Goal: Information Seeking & Learning: Learn about a topic

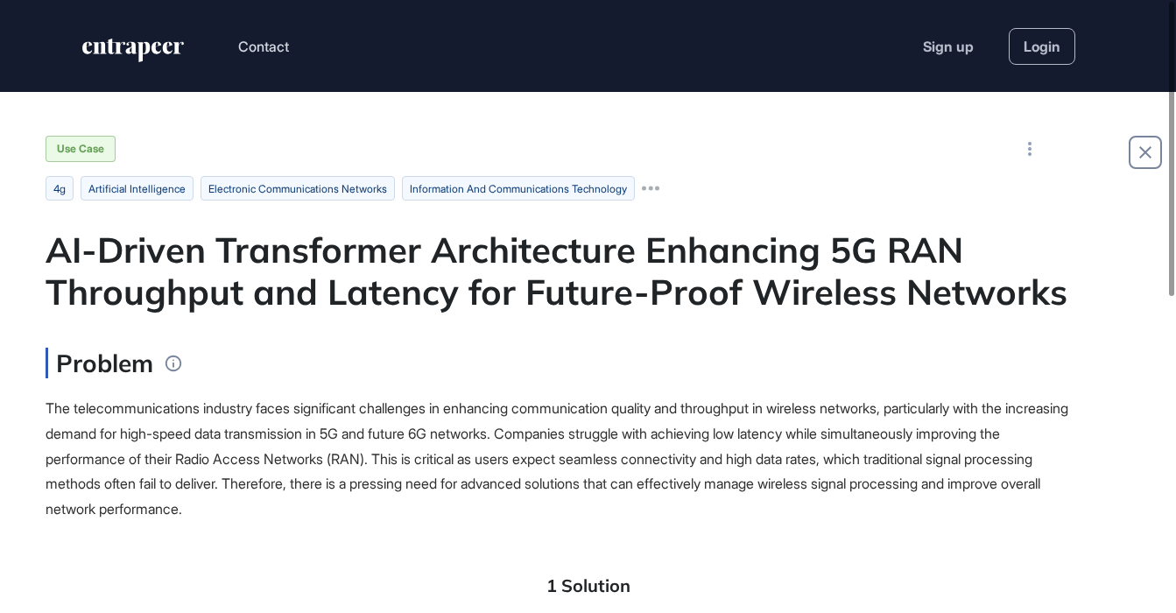
click at [836, 159] on div "Use Case" at bounding box center [589, 149] width 1086 height 26
click at [1044, 47] on link "Login" at bounding box center [1042, 46] width 67 height 37
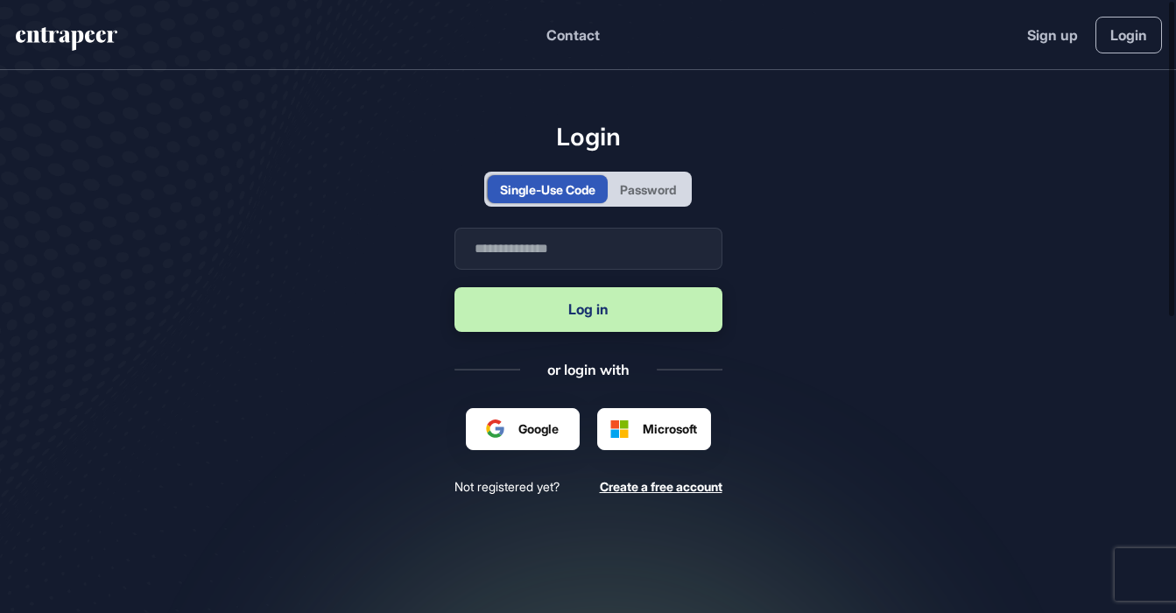
scroll to position [1, 1]
click at [575, 247] on input "text" at bounding box center [589, 249] width 268 height 42
type input "**********"
click at [581, 310] on button "Log in" at bounding box center [589, 309] width 268 height 45
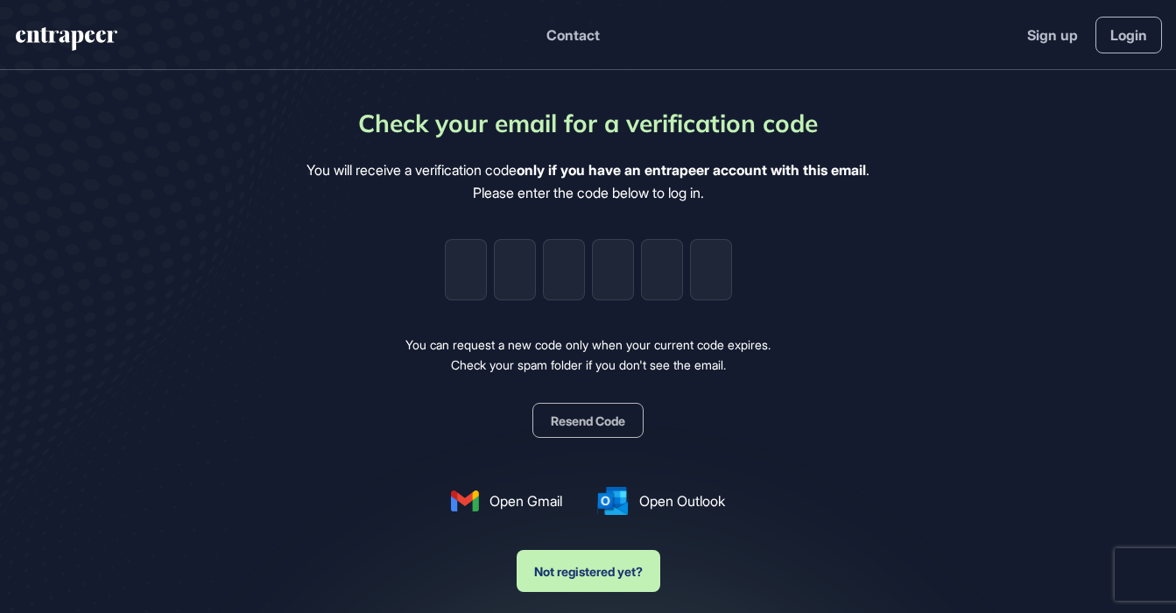
type input "*"
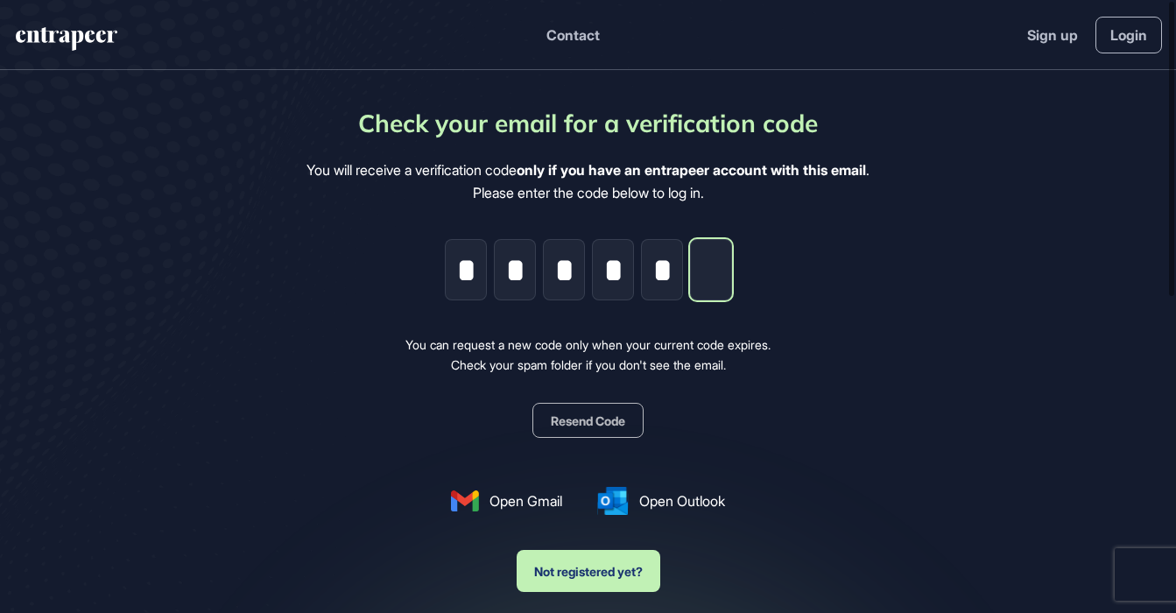
type input "*"
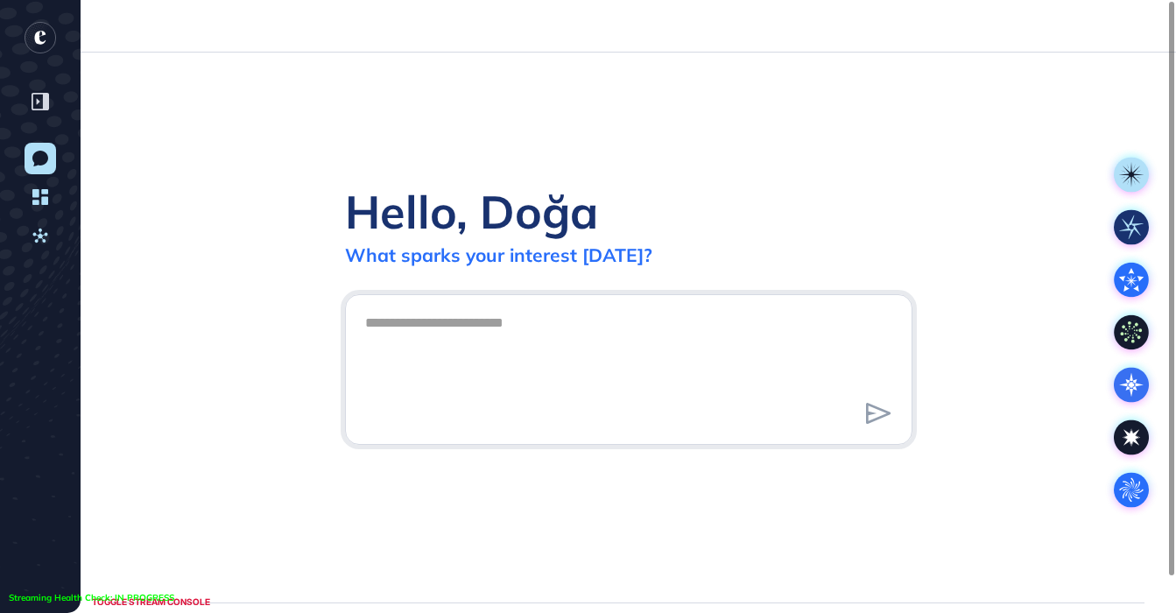
scroll to position [1, 1]
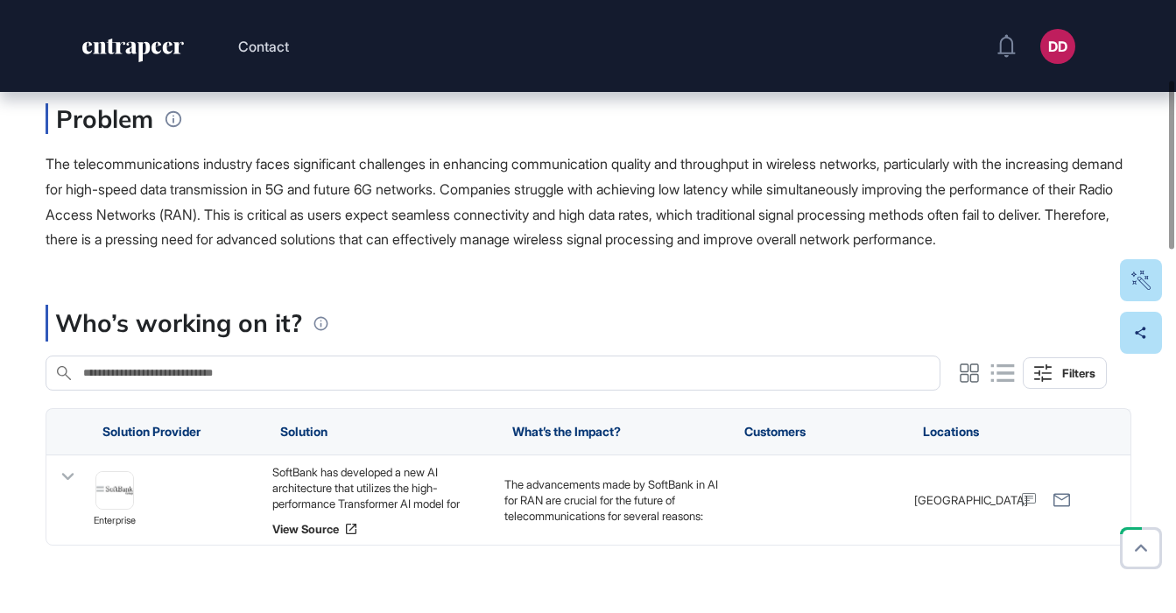
scroll to position [290, 0]
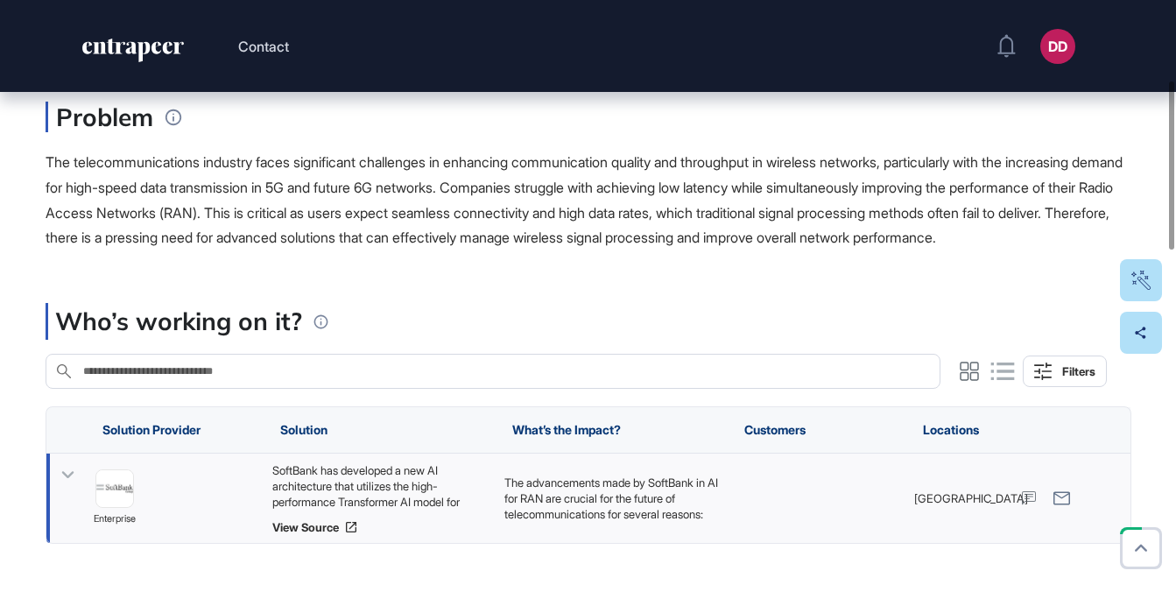
click at [65, 488] on icon at bounding box center [67, 474] width 25 height 25
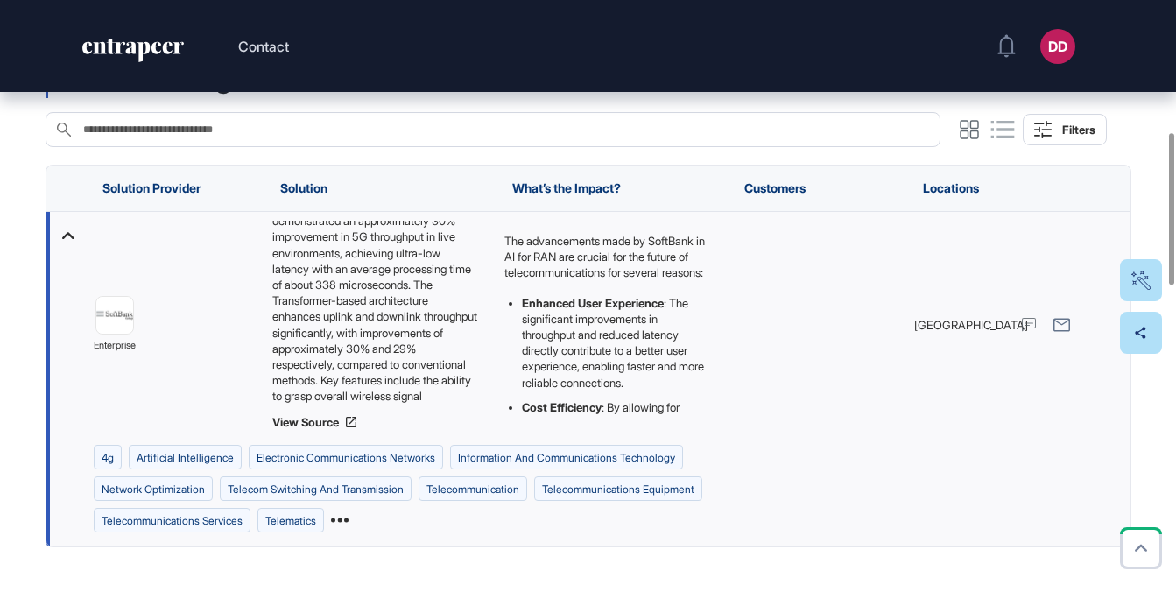
scroll to position [0, 0]
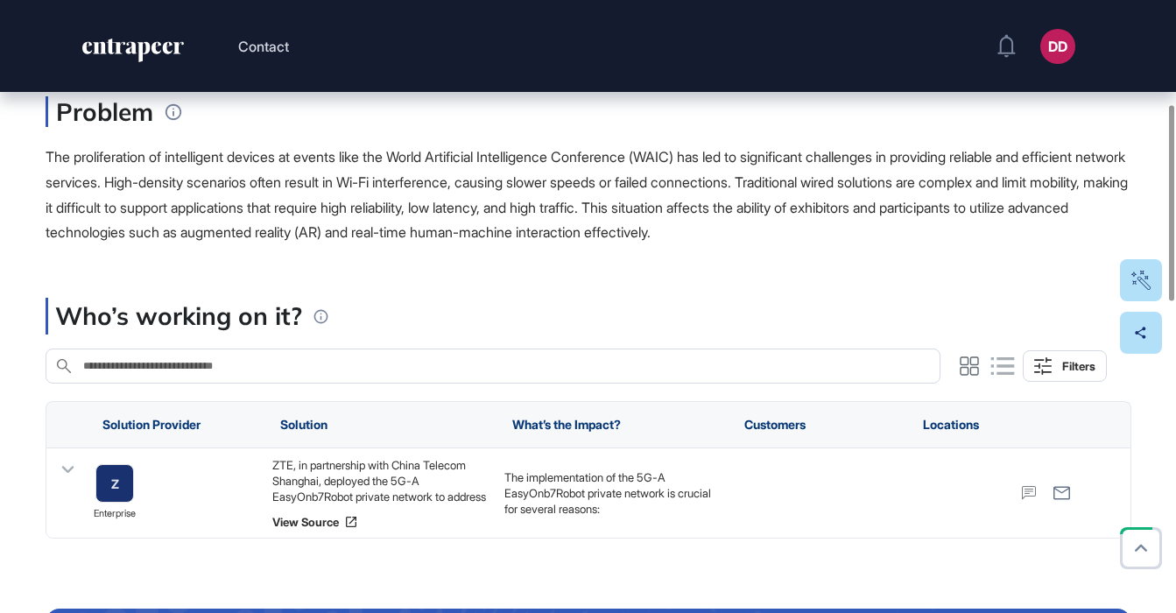
scroll to position [342, 0]
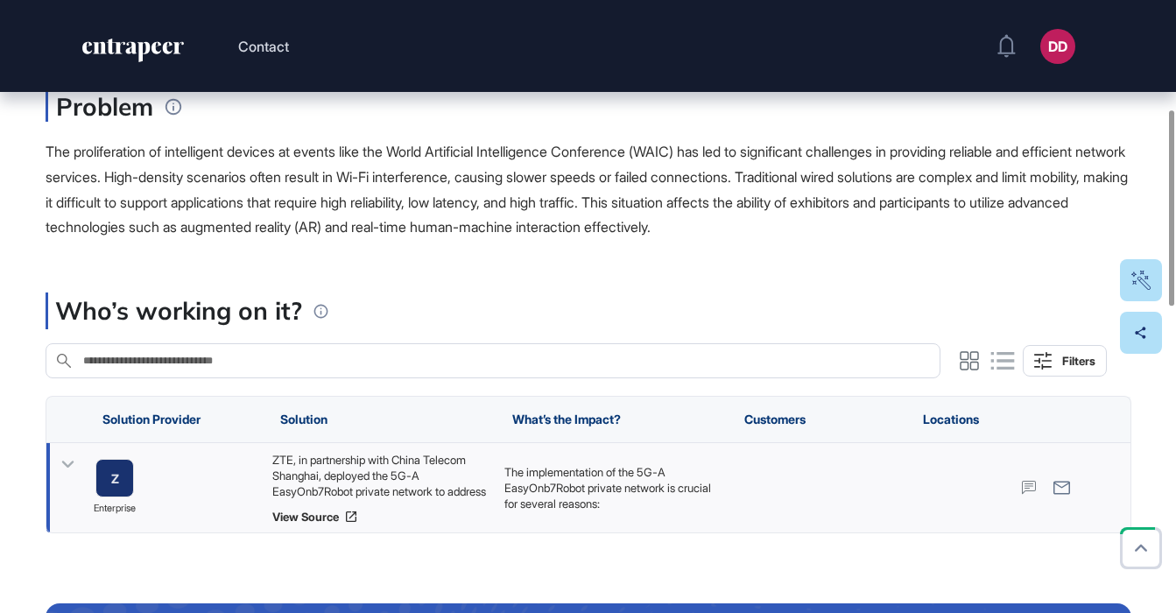
click at [67, 467] on icon at bounding box center [67, 464] width 12 height 7
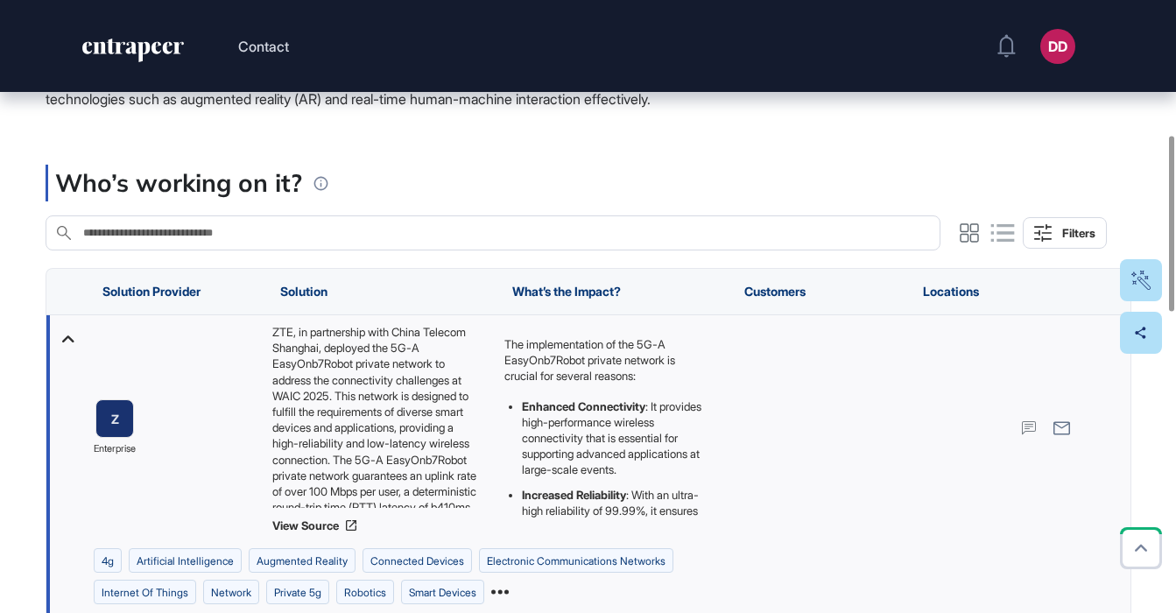
scroll to position [469, 0]
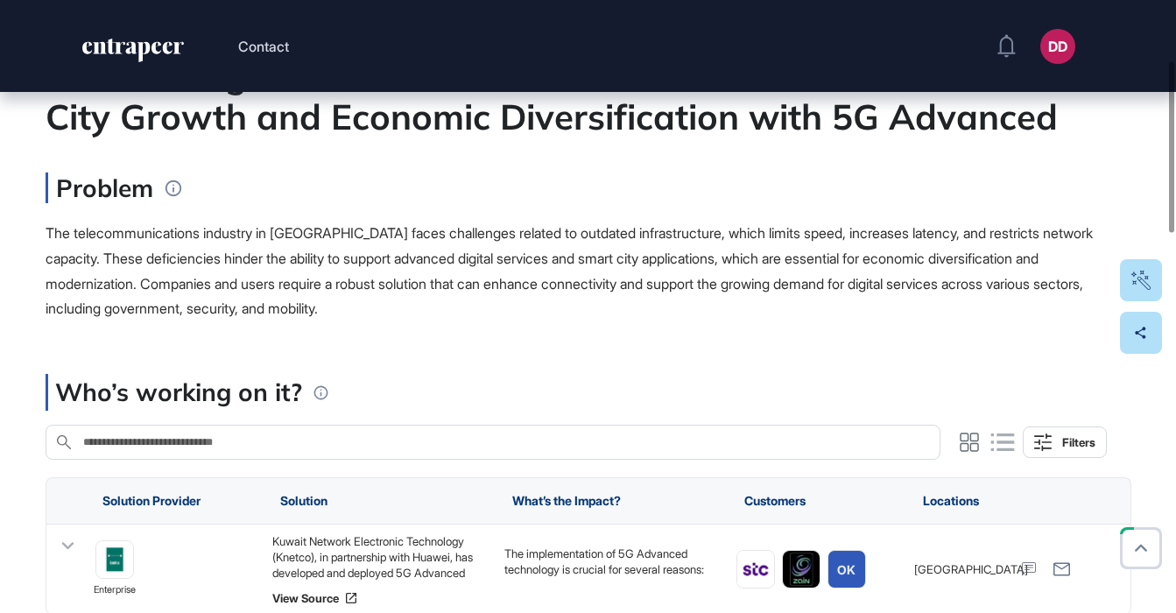
scroll to position [220, 0]
click at [70, 544] on icon at bounding box center [67, 544] width 12 height 7
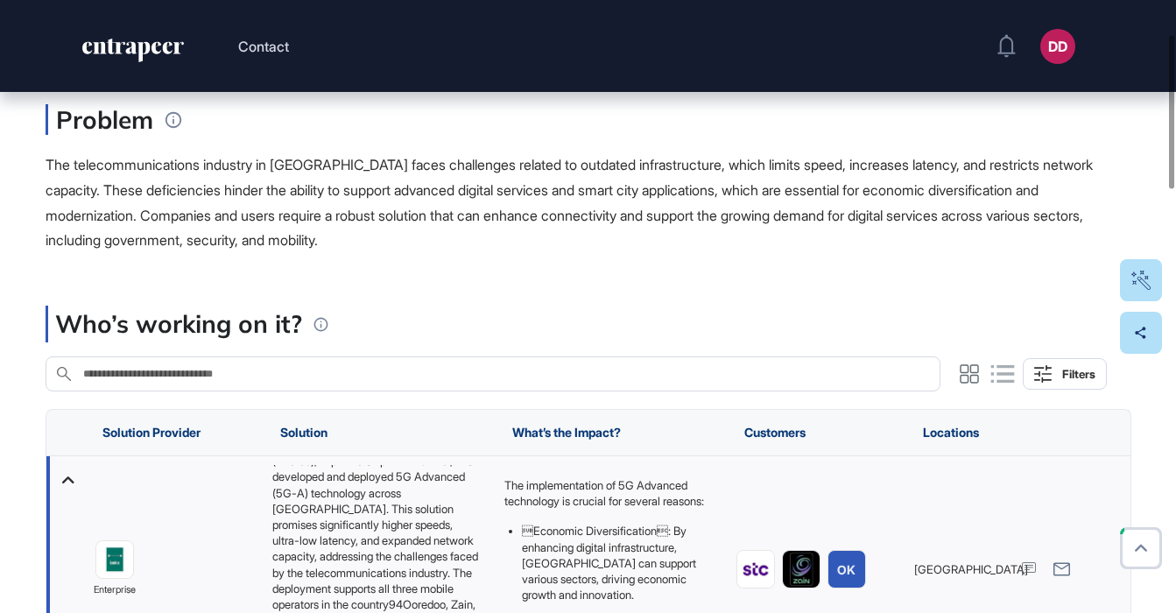
scroll to position [291, 0]
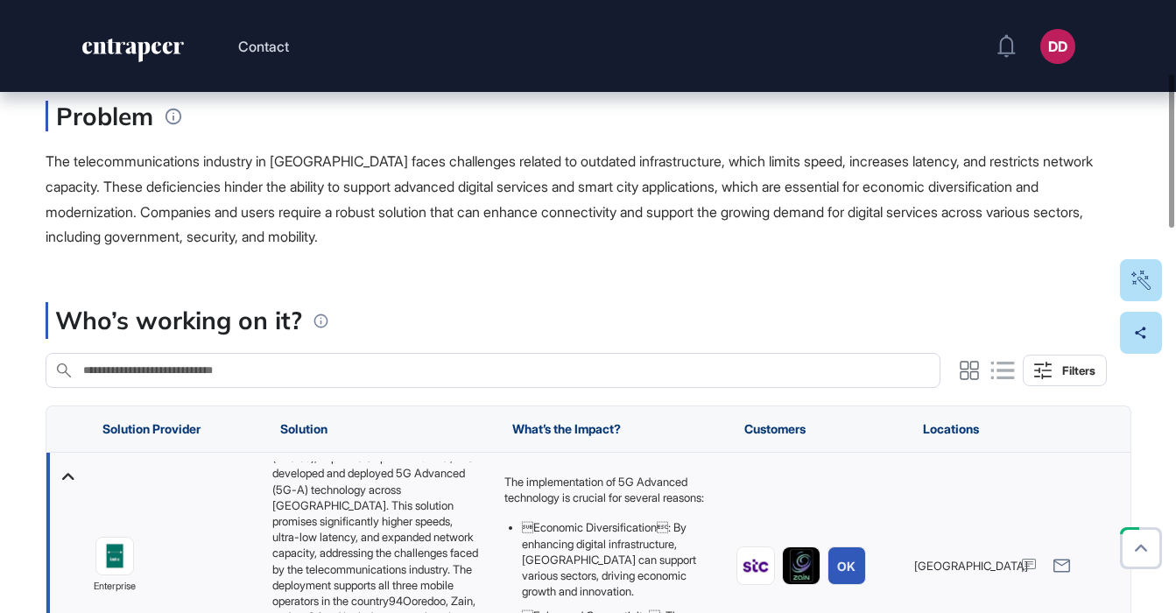
click at [580, 237] on div "The telecommunications industry in Kuwait faces challenges related to outdated …" at bounding box center [589, 199] width 1086 height 101
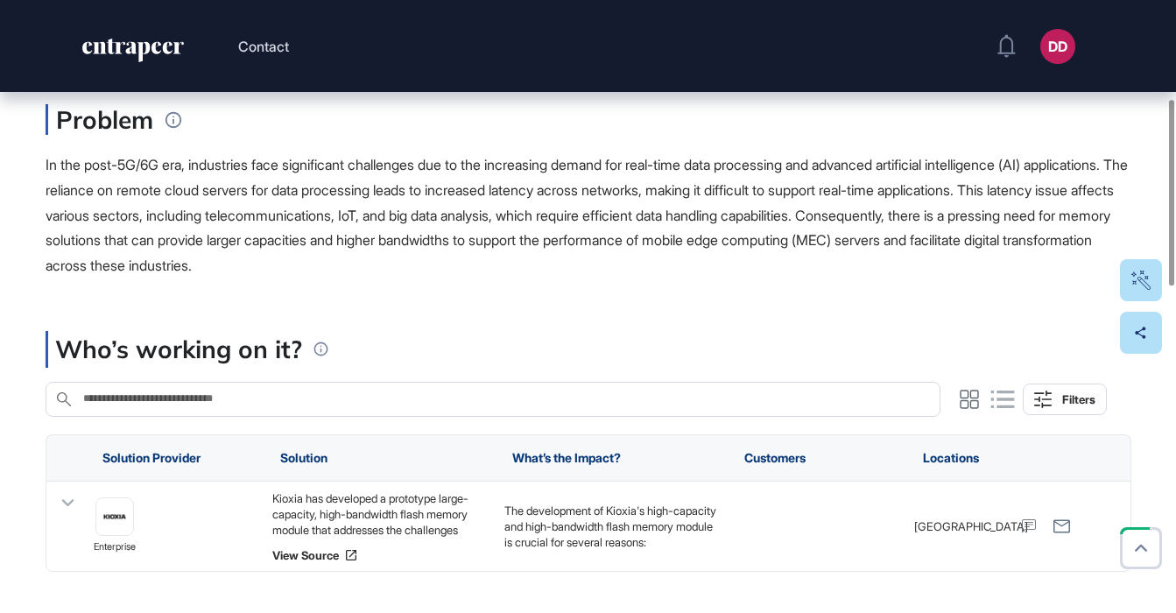
scroll to position [371, 0]
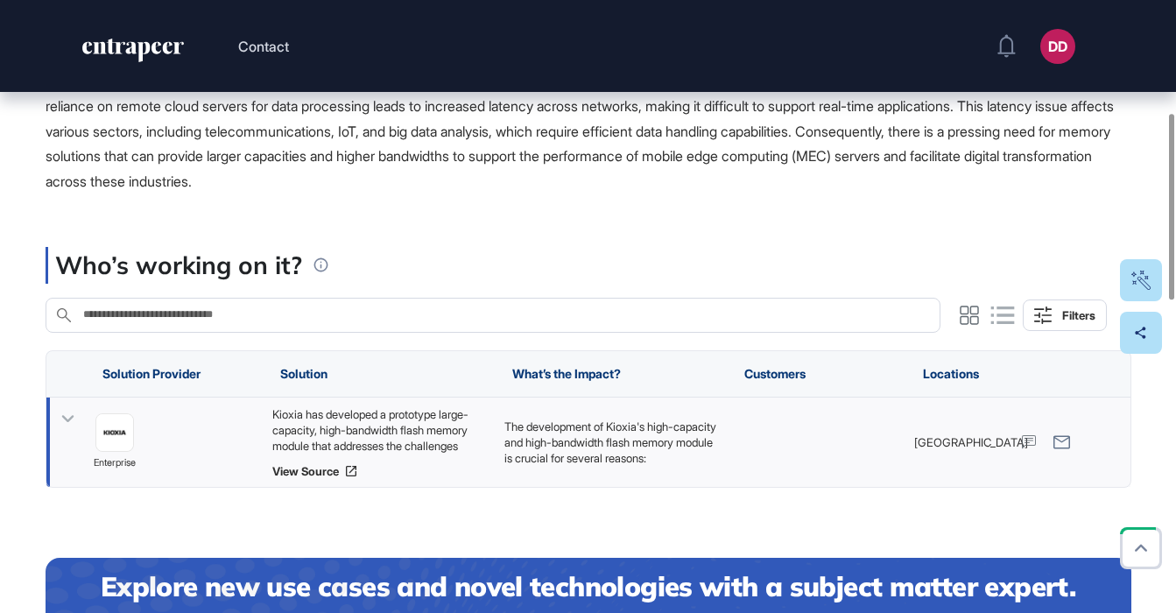
click at [72, 416] on icon at bounding box center [67, 418] width 12 height 7
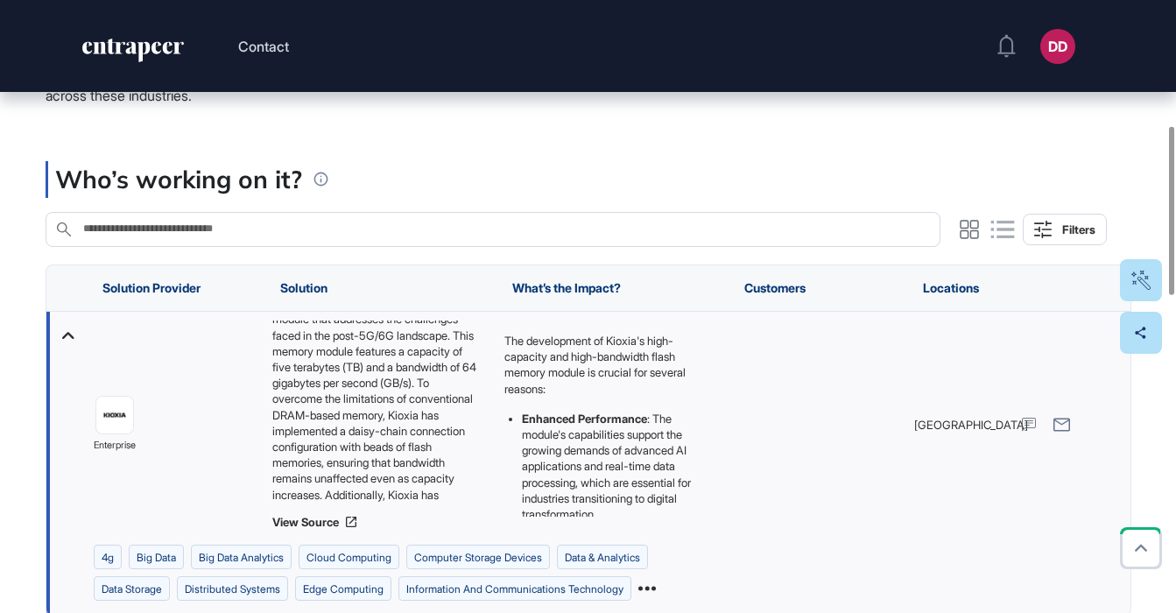
scroll to position [40, 0]
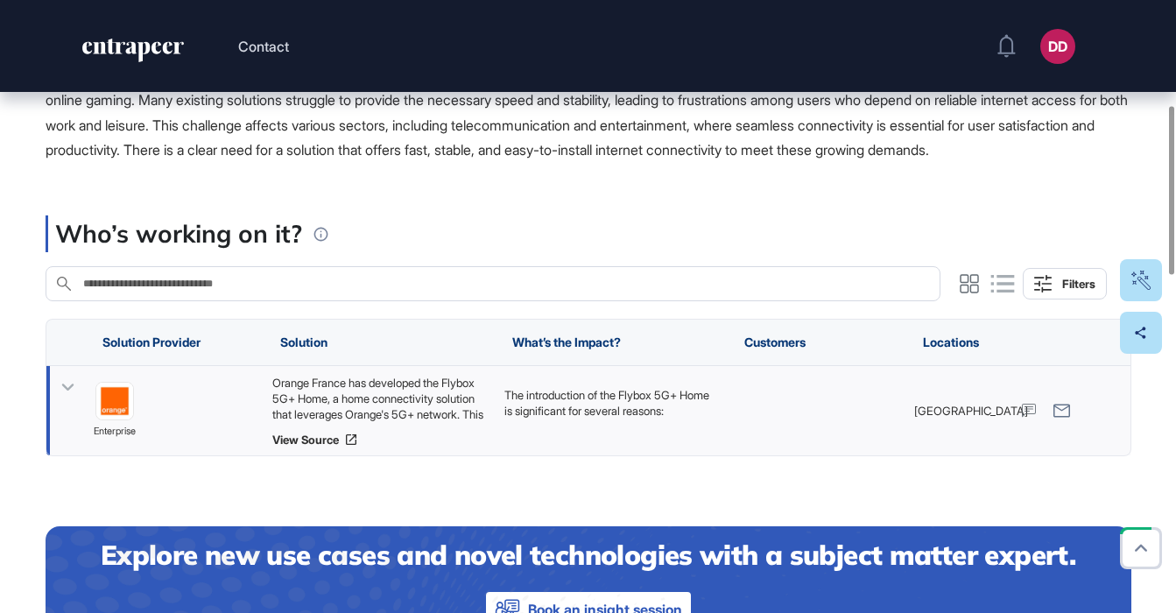
scroll to position [380, 0]
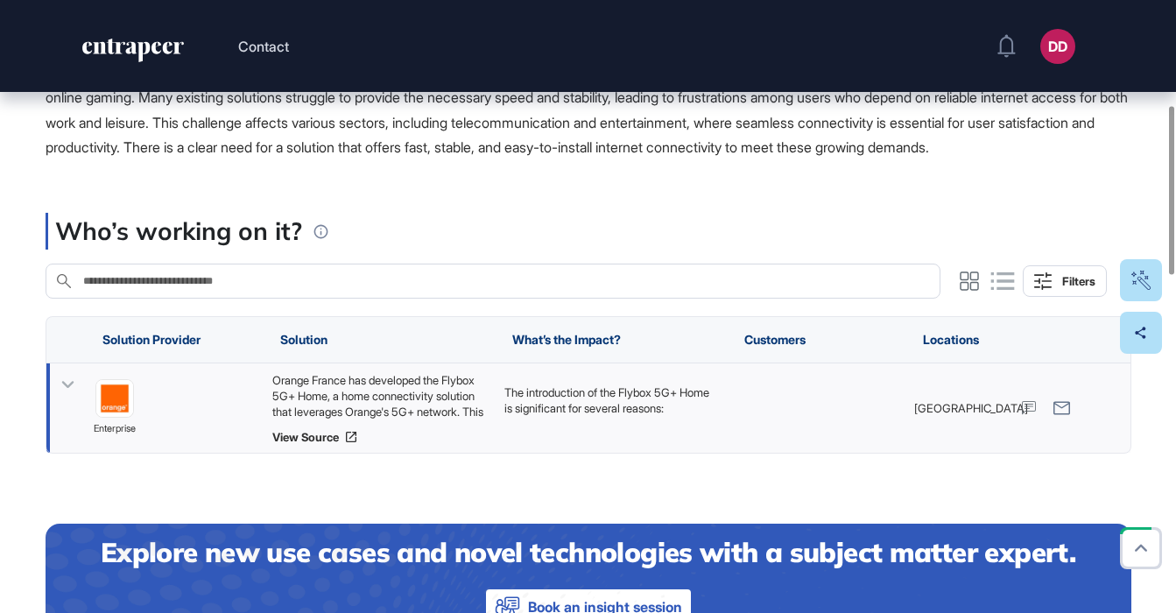
click at [61, 398] on icon at bounding box center [67, 384] width 25 height 25
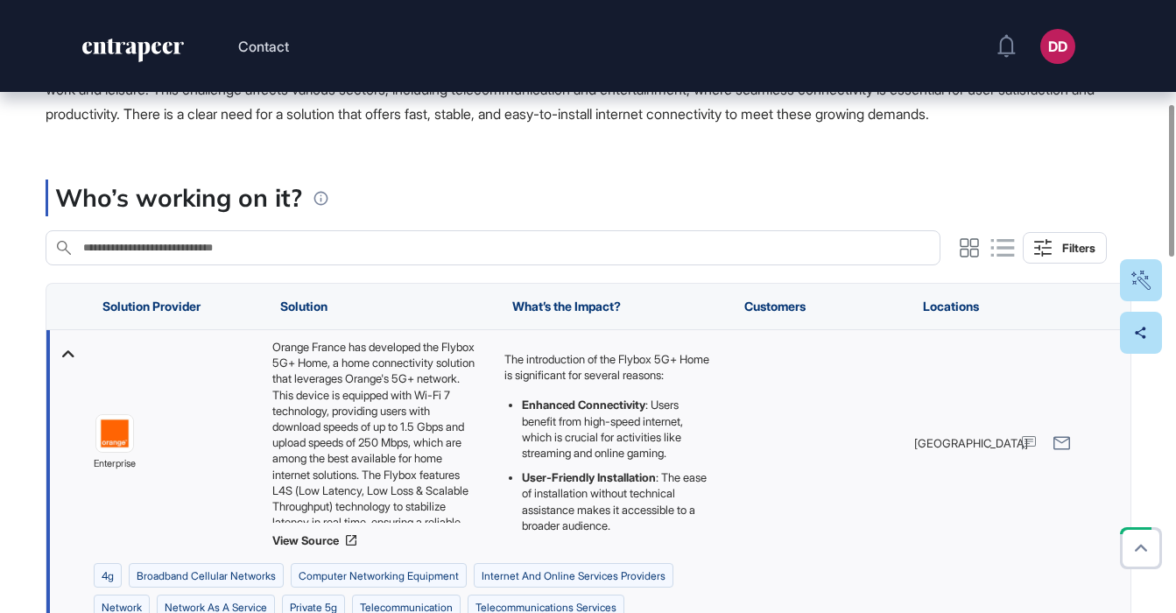
scroll to position [418, 0]
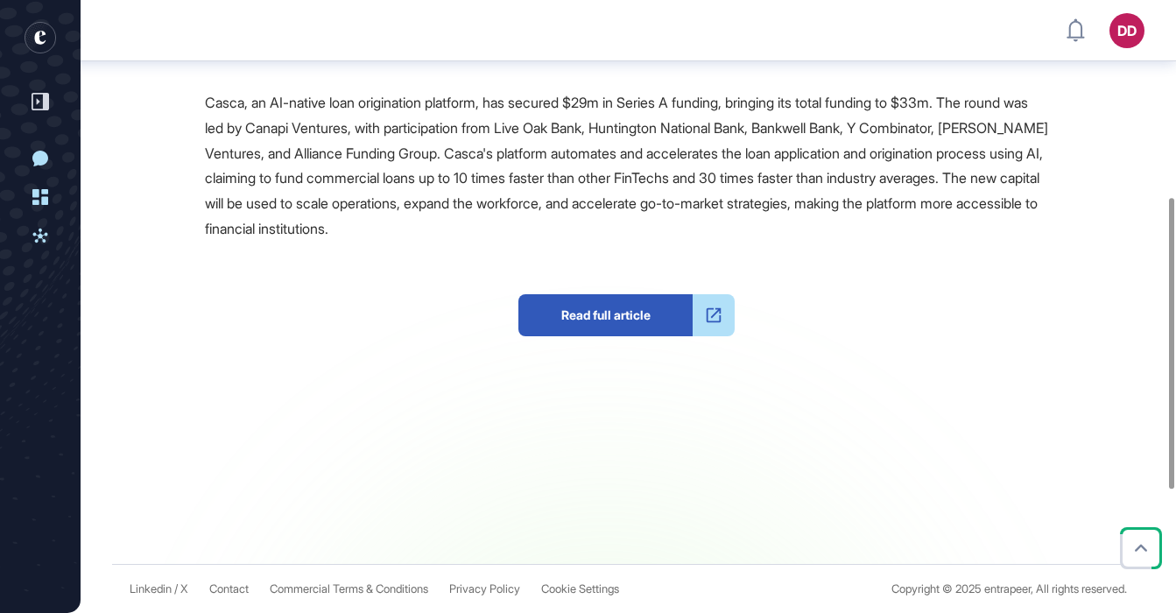
scroll to position [413, 0]
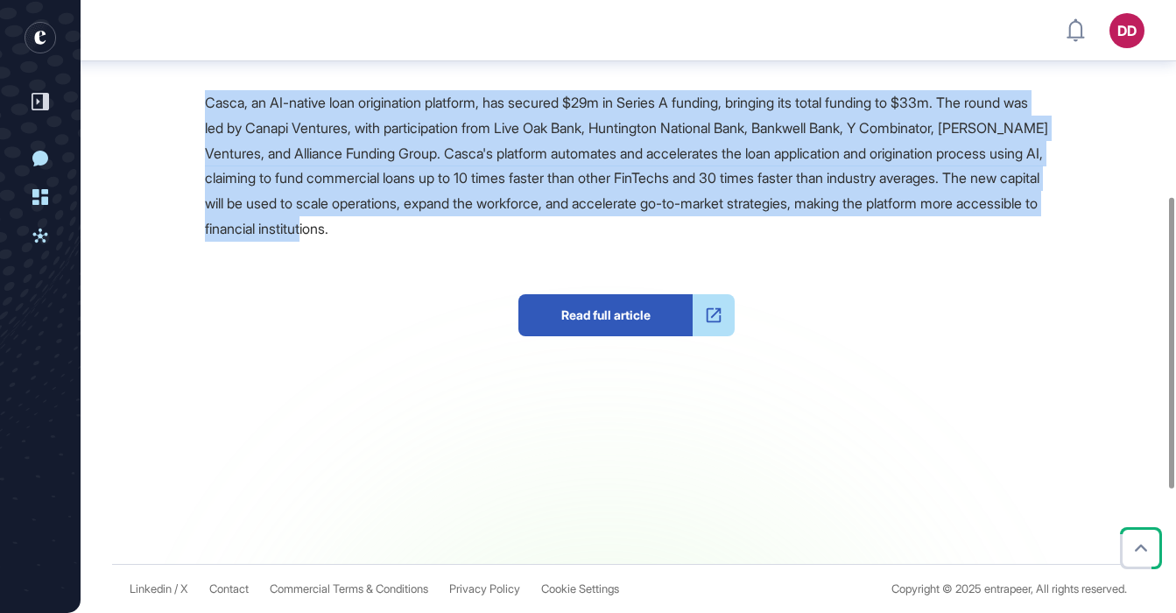
drag, startPoint x: 207, startPoint y: 360, endPoint x: 684, endPoint y: 490, distance: 494.6
click at [684, 242] on div "Casca, an AI-native loan origination platform, has secured $29m in Series A fun…" at bounding box center [626, 166] width 843 height 152
copy span "Casca, an AI-native loan origination platform, has secured $29m in Series A fun…"
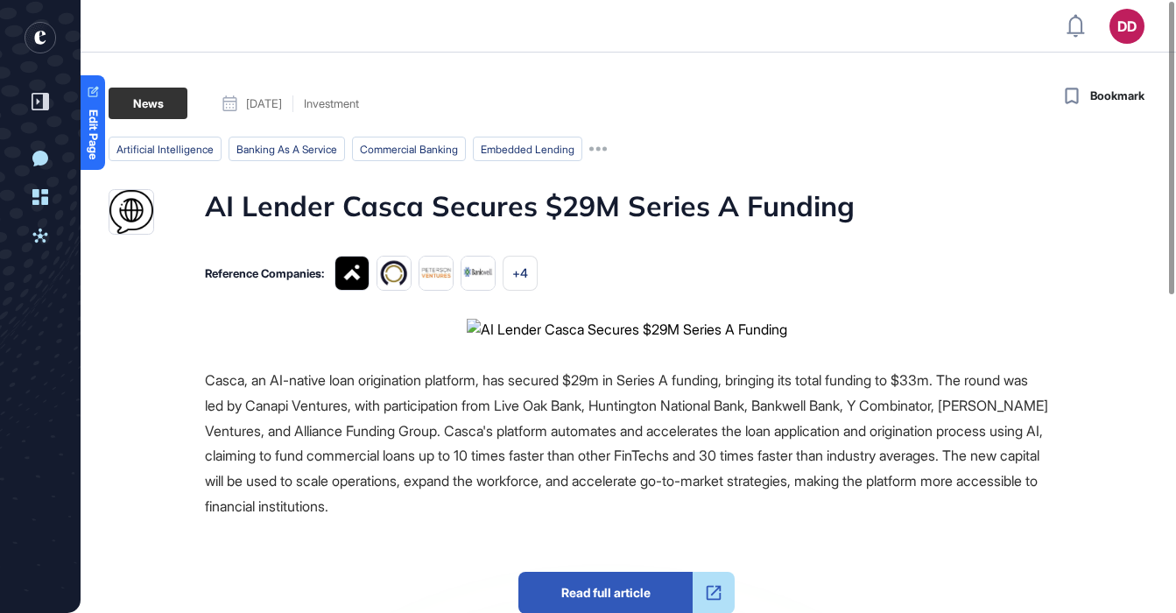
click at [521, 194] on h1 "AI Lender Casca Secures $29M Series A Funding" at bounding box center [530, 212] width 650 height 46
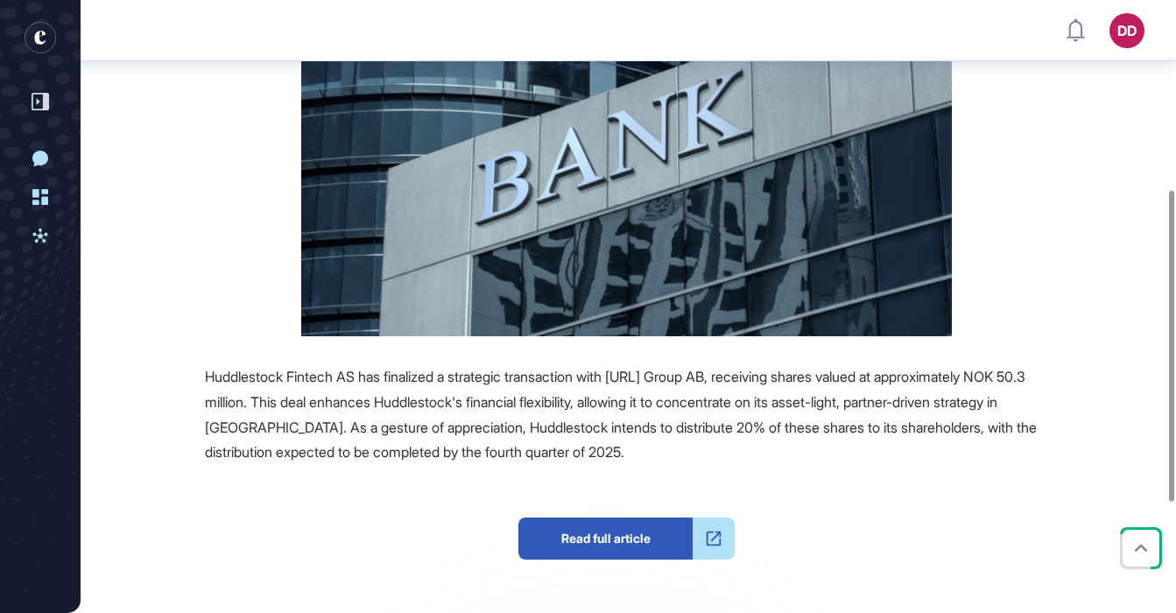
scroll to position [378, 0]
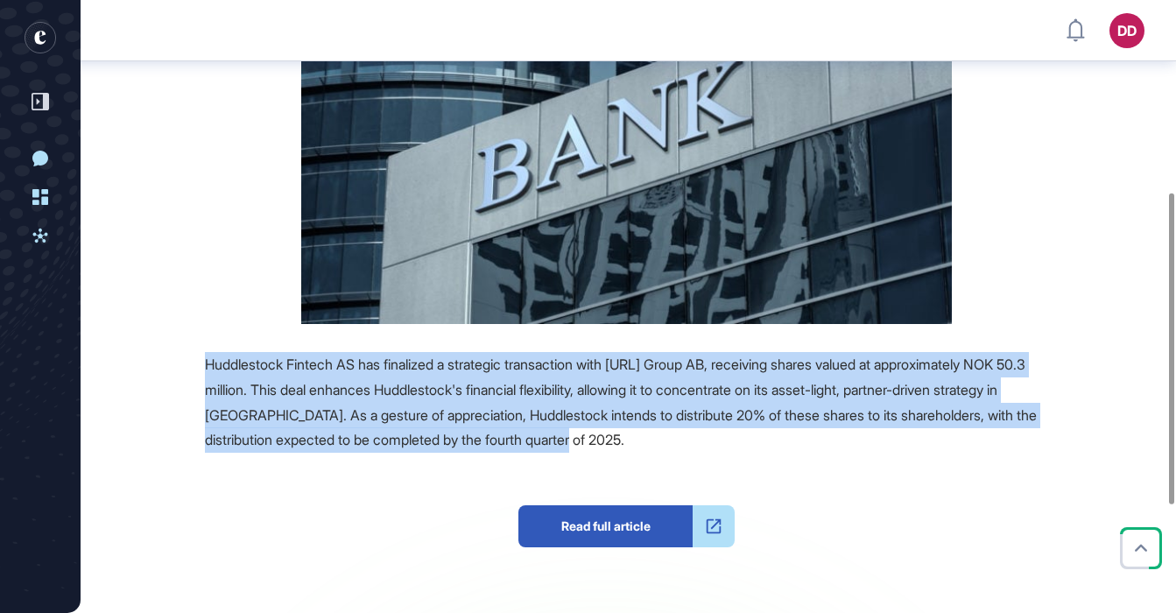
drag, startPoint x: 818, startPoint y: 436, endPoint x: 186, endPoint y: 357, distance: 637.3
click at [186, 357] on div "Source Reference Companies Huddlestock Fintech AS has finalized a strategic tra…" at bounding box center [579, 373] width 940 height 803
copy span "Huddlestock Fintech AS has finalized a strategic transaction with Done.ai Group…"
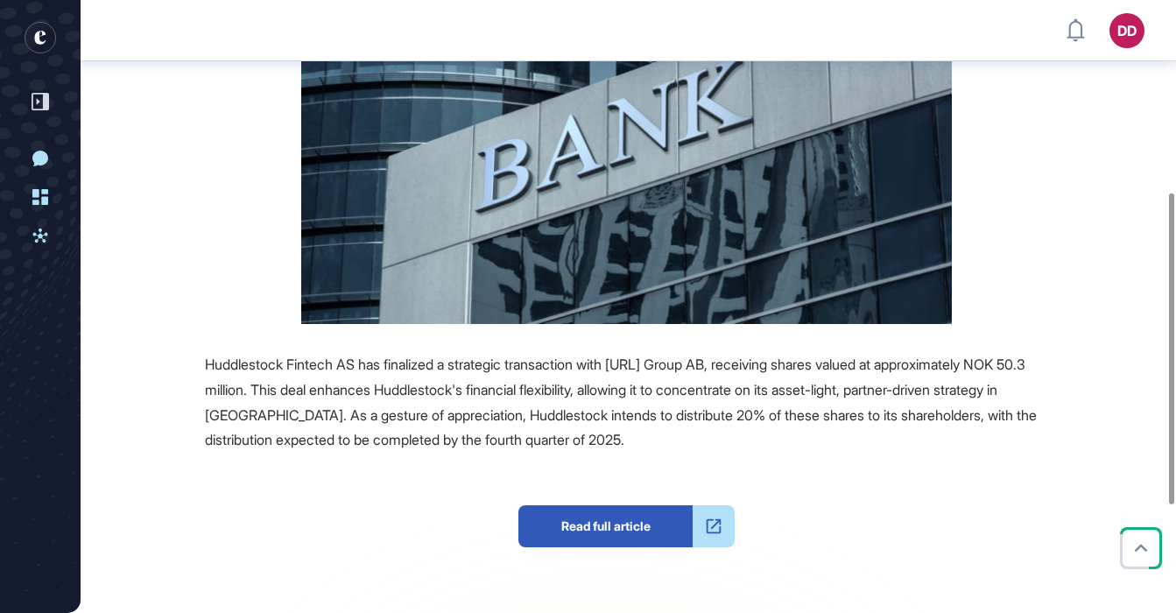
click at [413, 396] on span "Huddlestock Fintech AS has finalized a strategic transaction with Done.ai Group…" at bounding box center [621, 402] width 832 height 93
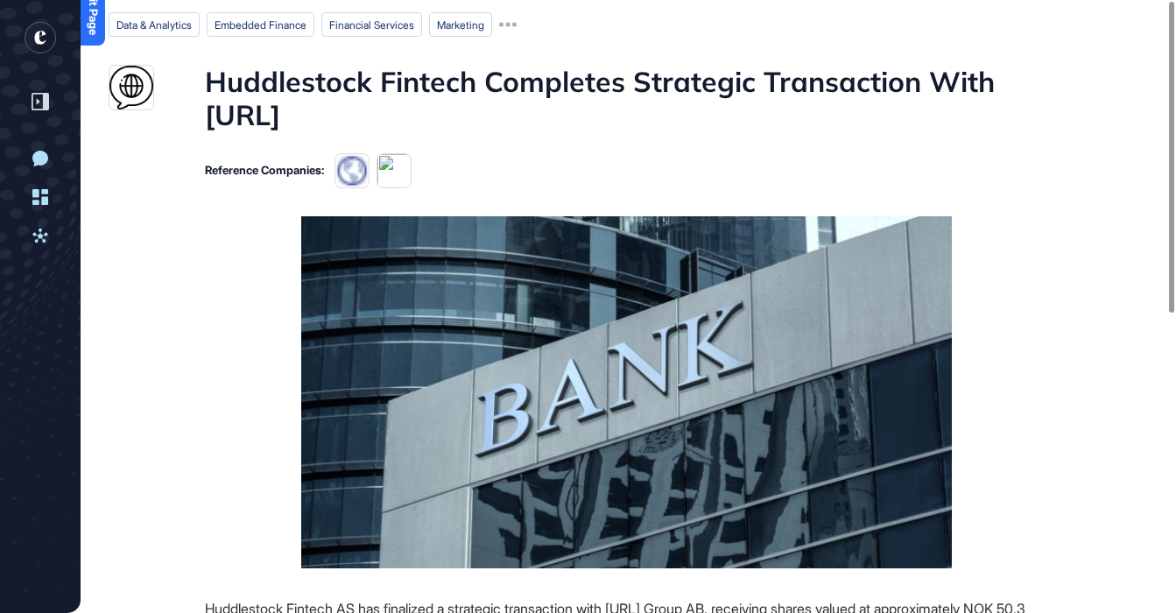
scroll to position [0, 0]
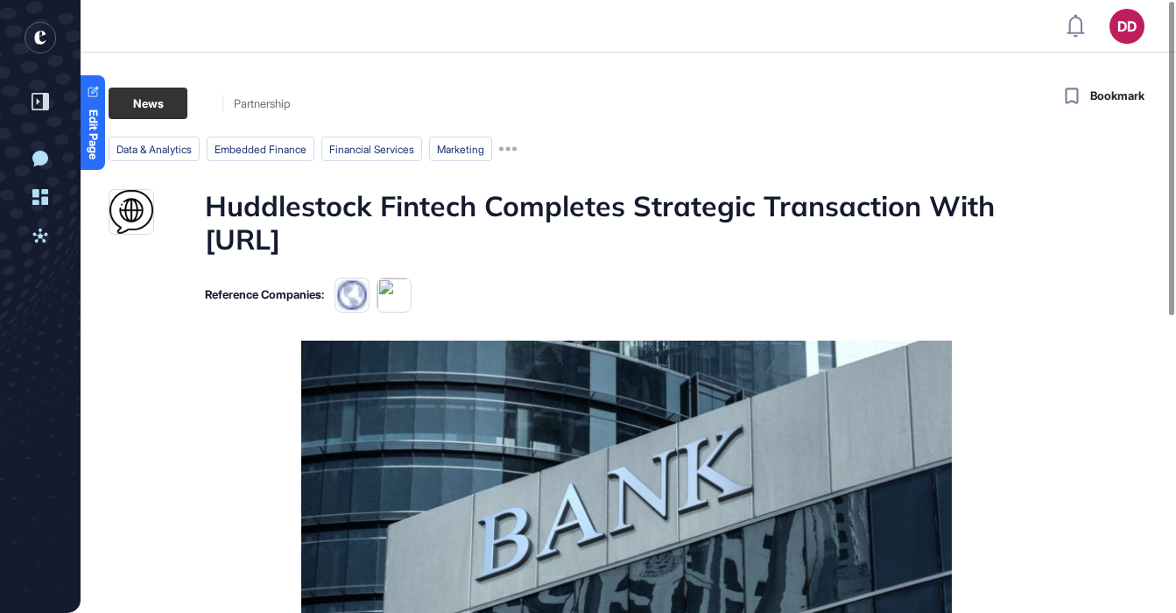
click at [667, 208] on h1 "Huddlestock Fintech Completes Strategic Transaction With Done.Ai" at bounding box center [626, 222] width 843 height 67
click at [201, 214] on div "Huddlestock Fintech Completes Strategic Transaction With Done.Ai" at bounding box center [579, 222] width 940 height 67
drag, startPoint x: 208, startPoint y: 210, endPoint x: 323, endPoint y: 241, distance: 118.8
click at [322, 241] on h1 "Huddlestock Fintech Completes Strategic Transaction With Done.Ai" at bounding box center [626, 222] width 843 height 67
click at [323, 241] on h1 "Huddlestock Fintech Completes Strategic Transaction With Done.Ai" at bounding box center [626, 222] width 843 height 67
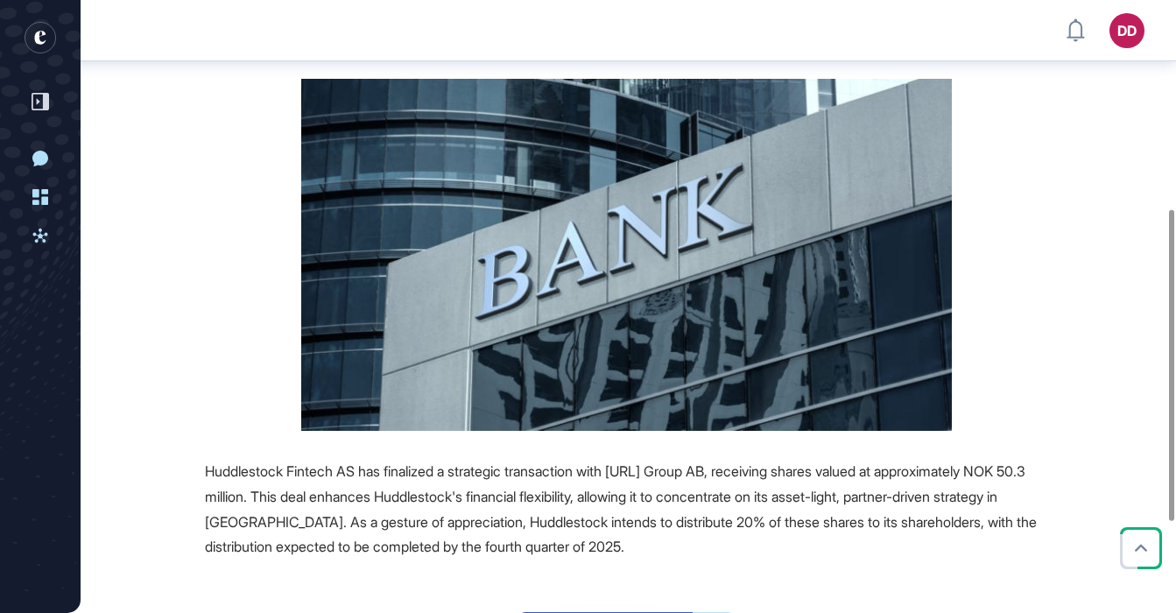
scroll to position [485, 0]
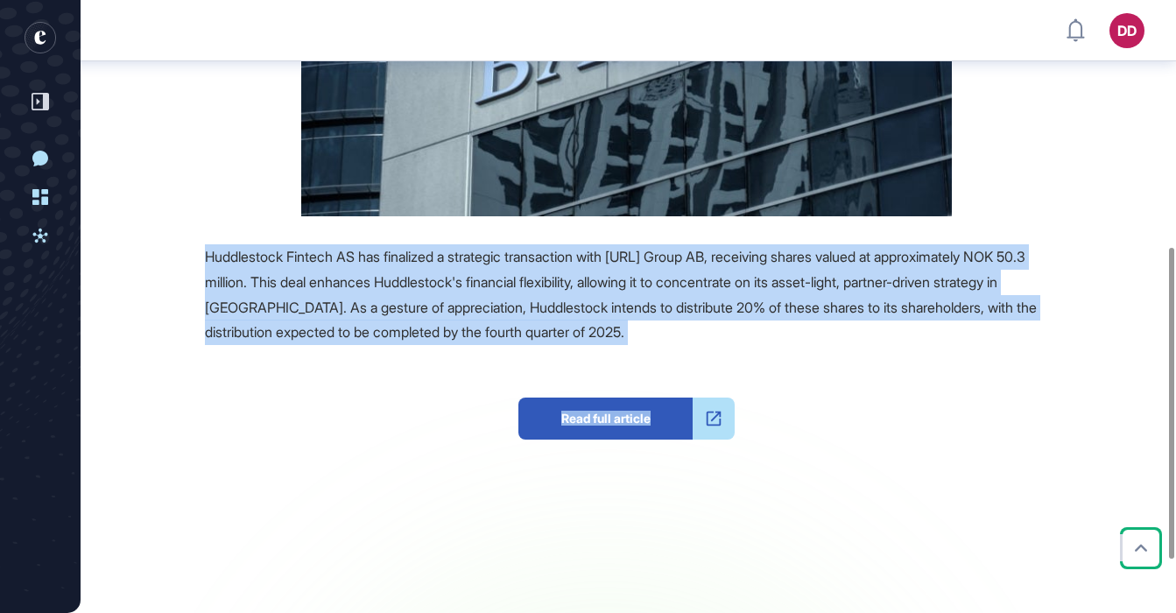
drag, startPoint x: 208, startPoint y: 258, endPoint x: 802, endPoint y: 362, distance: 603.8
click at [802, 362] on div "Huddlestock Fintech AS has finalized a strategic transaction with Done.ai Group…" at bounding box center [626, 376] width 843 height 265
click at [747, 321] on div "Huddlestock Fintech AS has finalized a strategic transaction with Done.ai Group…" at bounding box center [626, 294] width 843 height 101
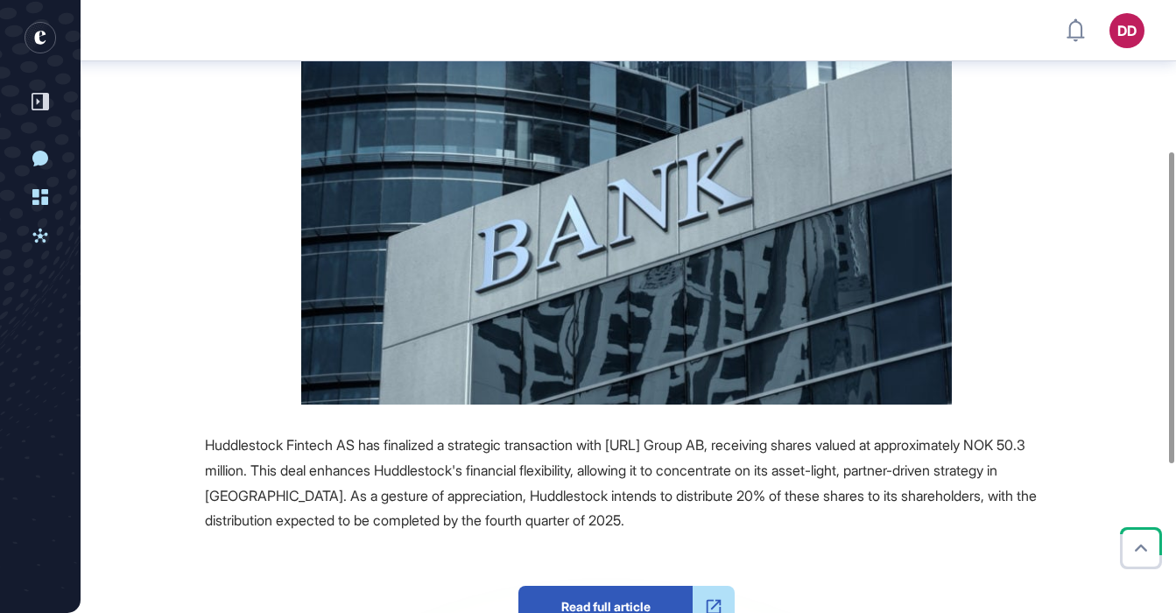
scroll to position [0, 0]
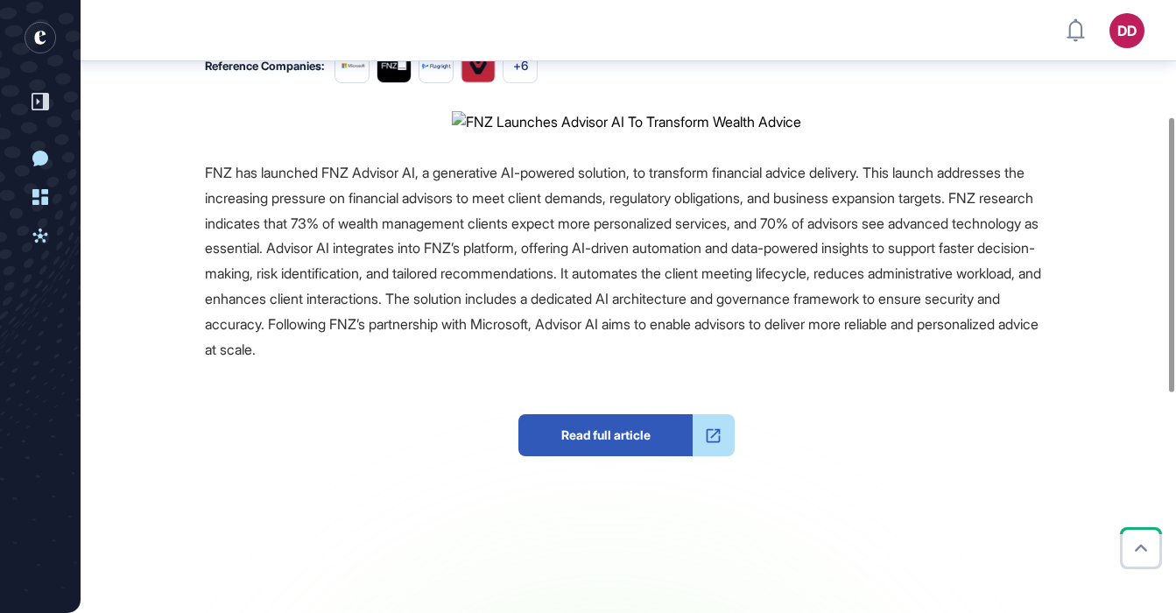
scroll to position [134, 0]
